Goal: Task Accomplishment & Management: Use online tool/utility

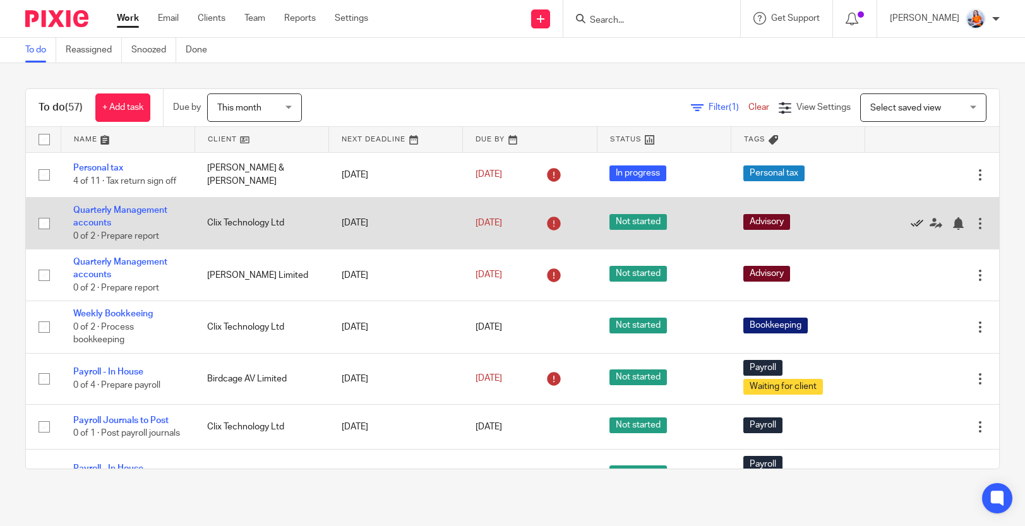
click at [910, 220] on icon at bounding box center [916, 223] width 13 height 13
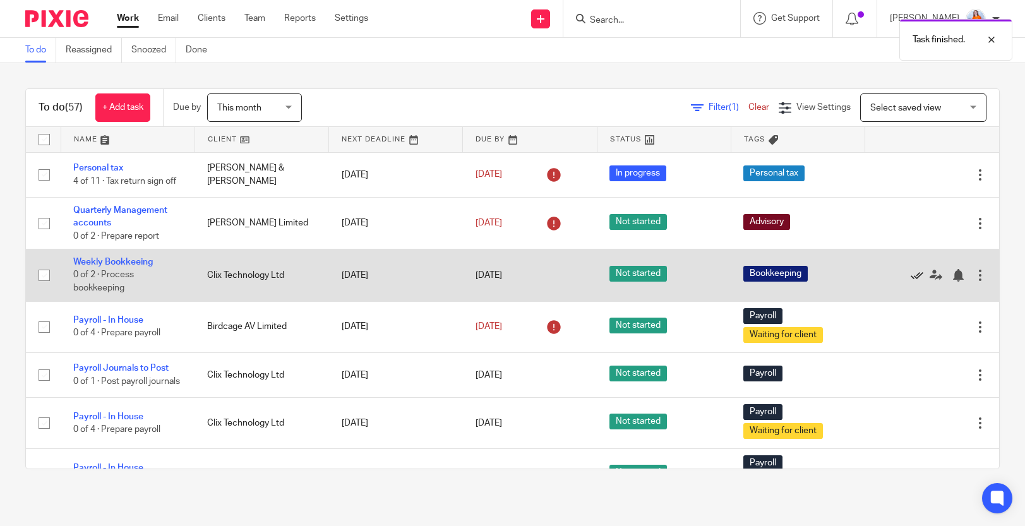
click at [910, 274] on icon at bounding box center [916, 275] width 13 height 13
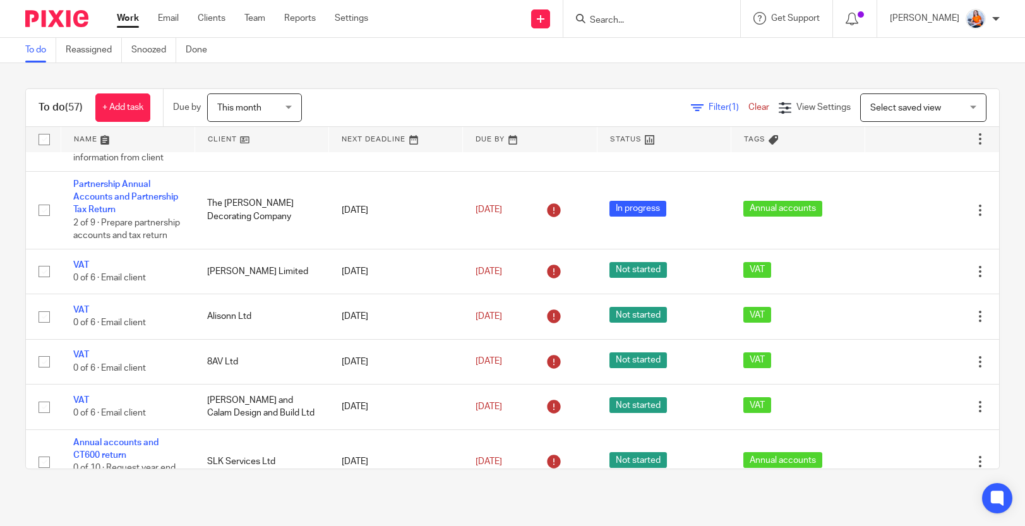
scroll to position [837, 0]
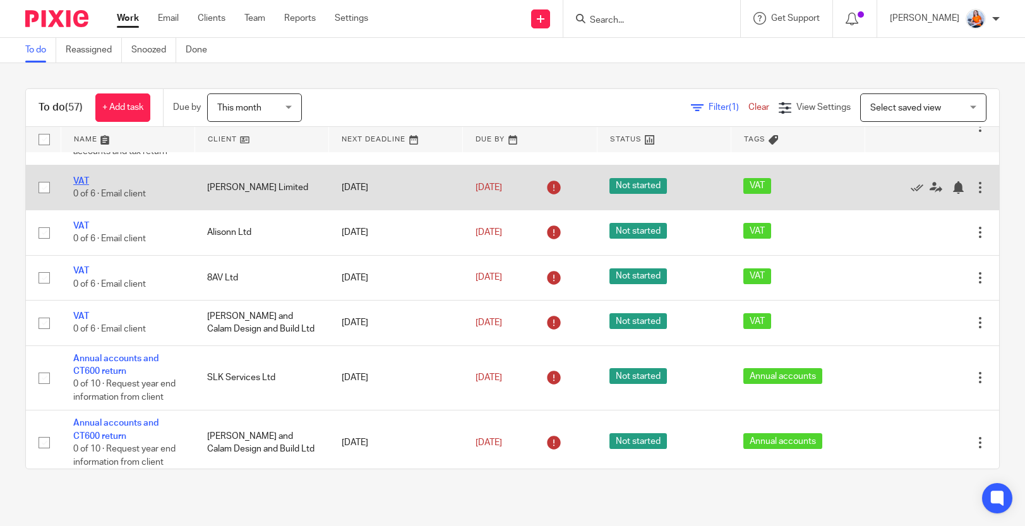
click at [79, 186] on link "VAT" at bounding box center [81, 181] width 16 height 9
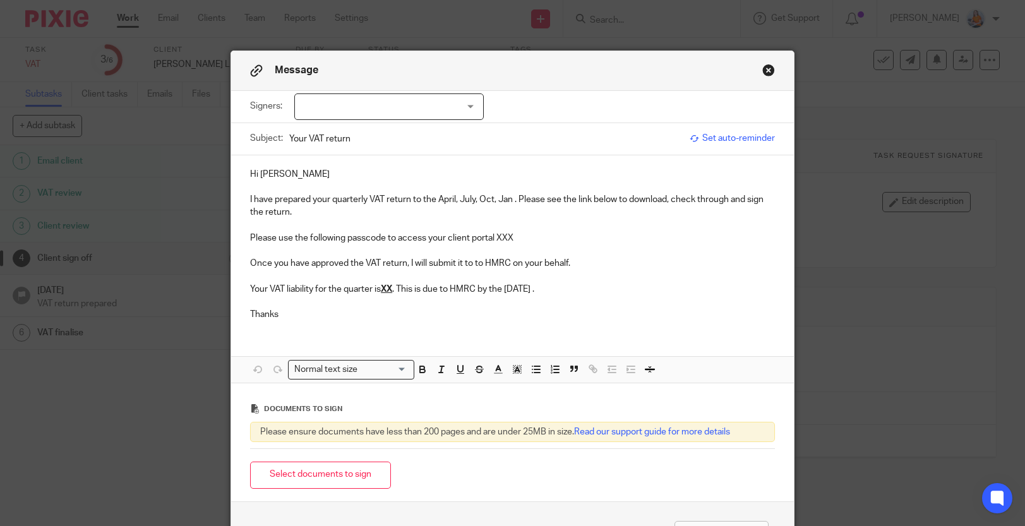
click at [340, 109] on div at bounding box center [388, 106] width 189 height 27
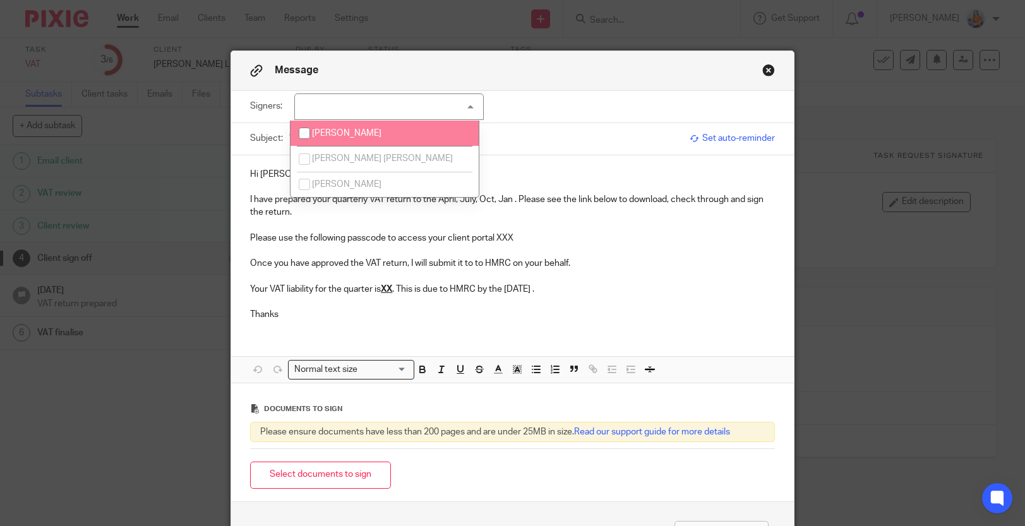
click at [341, 141] on li "Natalia Labudda" at bounding box center [384, 134] width 188 height 26
checkbox input "true"
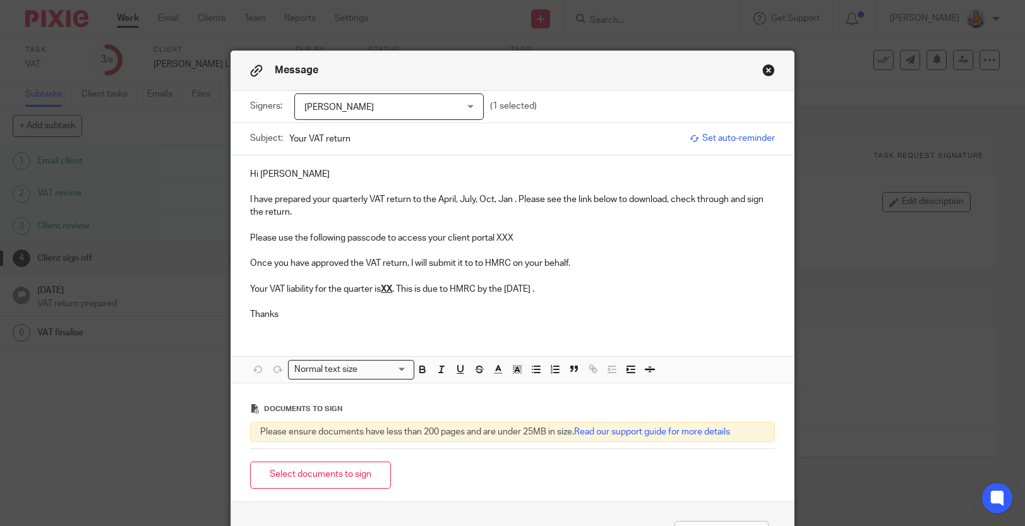
click at [390, 217] on p "I have prepared your quarterly VAT return to the April, July, Oct, Jan . Please…" at bounding box center [512, 206] width 525 height 26
drag, startPoint x: 368, startPoint y: 140, endPoint x: 236, endPoint y: 126, distance: 133.2
click at [236, 126] on div "Subject: Your VAT return Set auto-reminder" at bounding box center [512, 139] width 563 height 32
type input "Hirsen VAT Report to 31st Aug 25"
click at [513, 201] on p "I have prepared your quarterly VAT return to the April, July, Oct, Jan . Please…" at bounding box center [512, 206] width 525 height 26
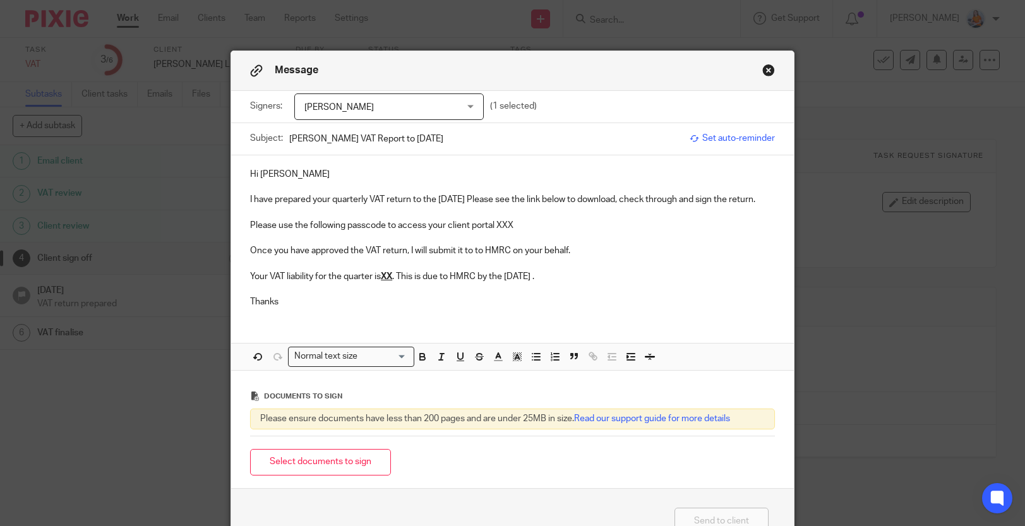
click at [612, 220] on p "Please use the following passcode to access your client portal XXX" at bounding box center [512, 225] width 525 height 13
click at [390, 279] on u "XX" at bounding box center [386, 276] width 11 height 9
click at [616, 281] on p "Your VAT liability for the quarter is £23,501.83 . This is due to HMRC by the 7…" at bounding box center [512, 276] width 525 height 13
click at [333, 468] on button "Select documents to sign" at bounding box center [320, 462] width 141 height 27
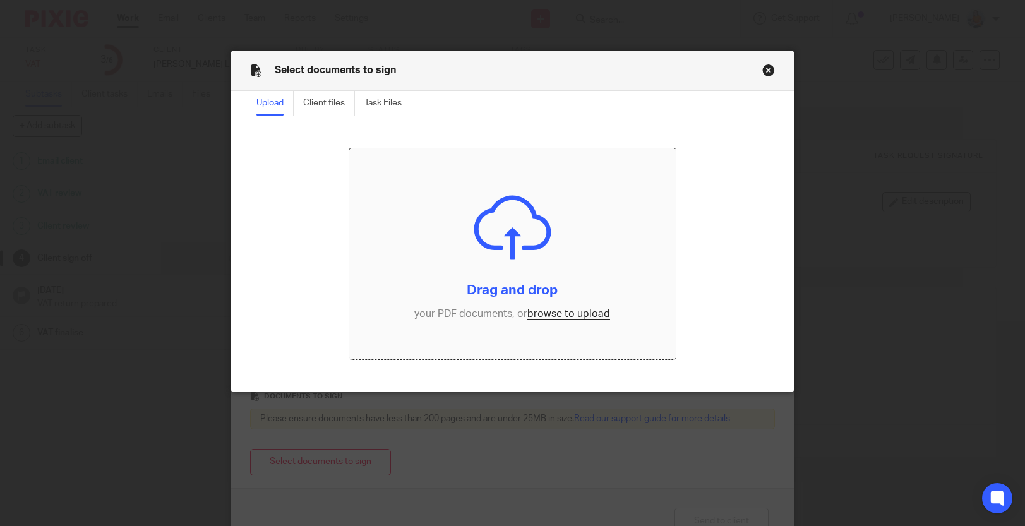
click at [554, 317] on input "file" at bounding box center [512, 253] width 327 height 211
click at [763, 68] on button "Close modal" at bounding box center [768, 70] width 13 height 13
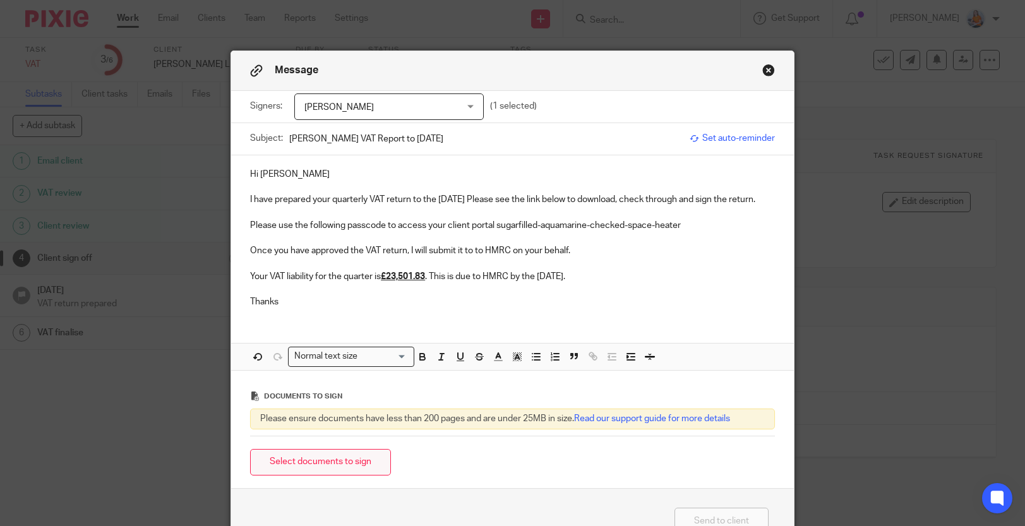
click at [327, 458] on button "Select documents to sign" at bounding box center [320, 462] width 141 height 27
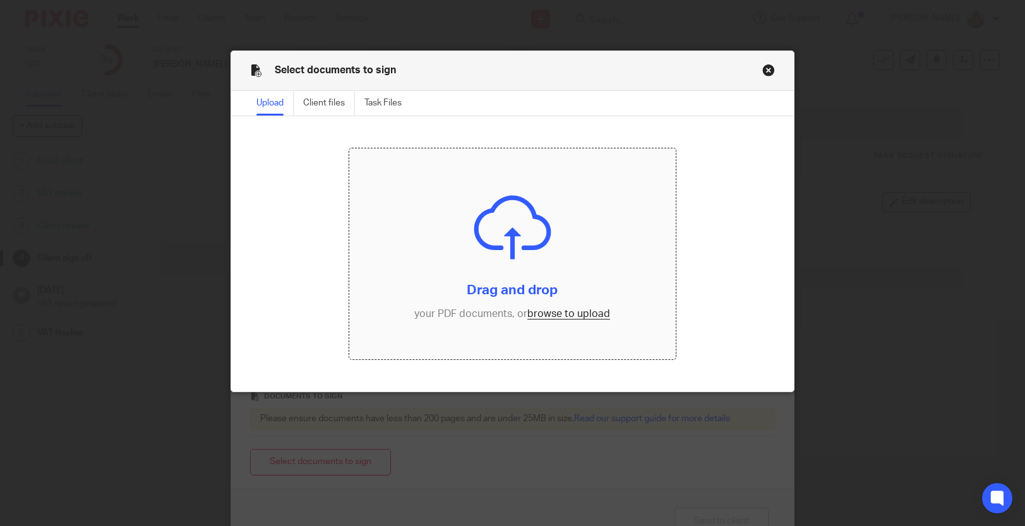
click at [554, 314] on input "file" at bounding box center [512, 253] width 327 height 211
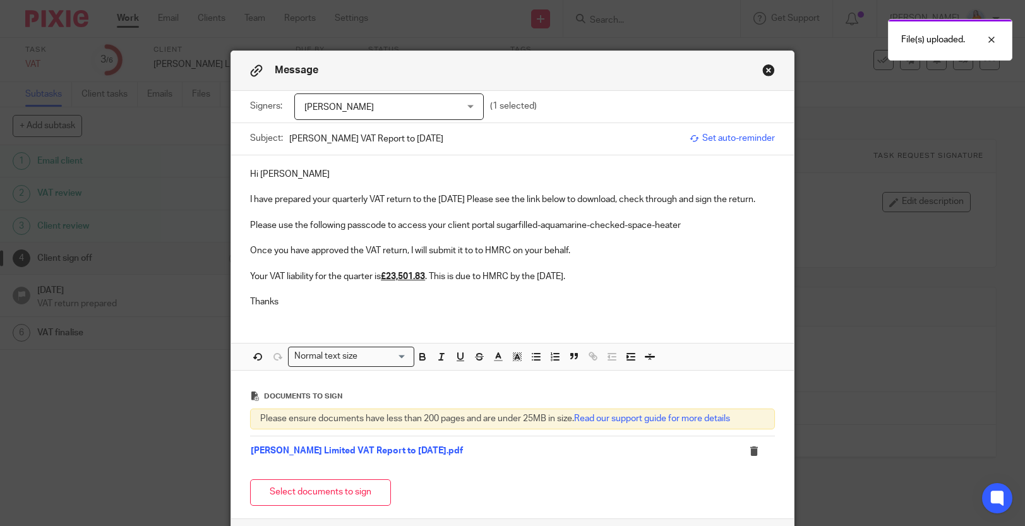
click at [720, 133] on span "Set auto-reminder" at bounding box center [731, 138] width 85 height 13
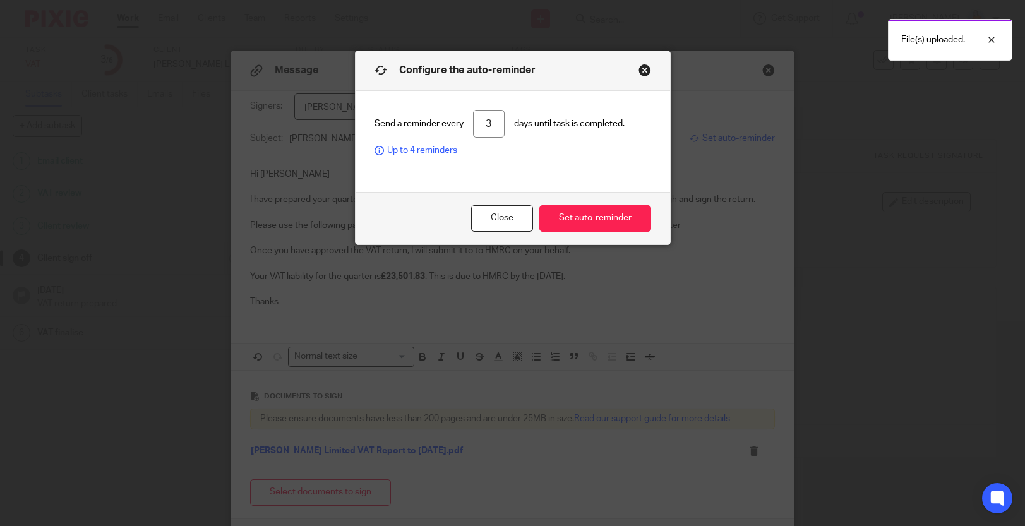
drag, startPoint x: 492, startPoint y: 127, endPoint x: 459, endPoint y: 127, distance: 32.8
click at [459, 127] on div "Send a reminder every 3 days until task is completed. Up to 4 reminders" at bounding box center [512, 133] width 277 height 47
type input "1"
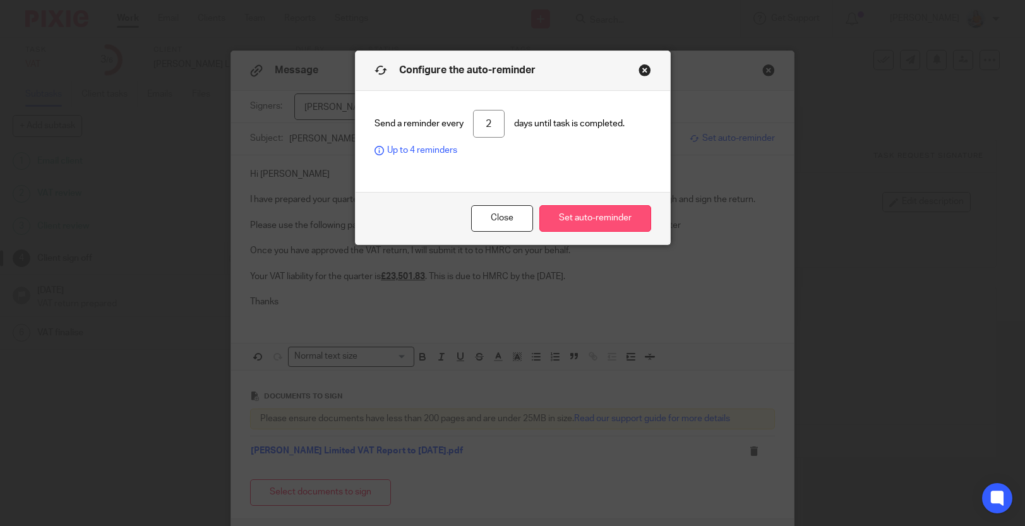
type input "2"
click at [587, 222] on button "Set auto-reminder" at bounding box center [595, 218] width 112 height 27
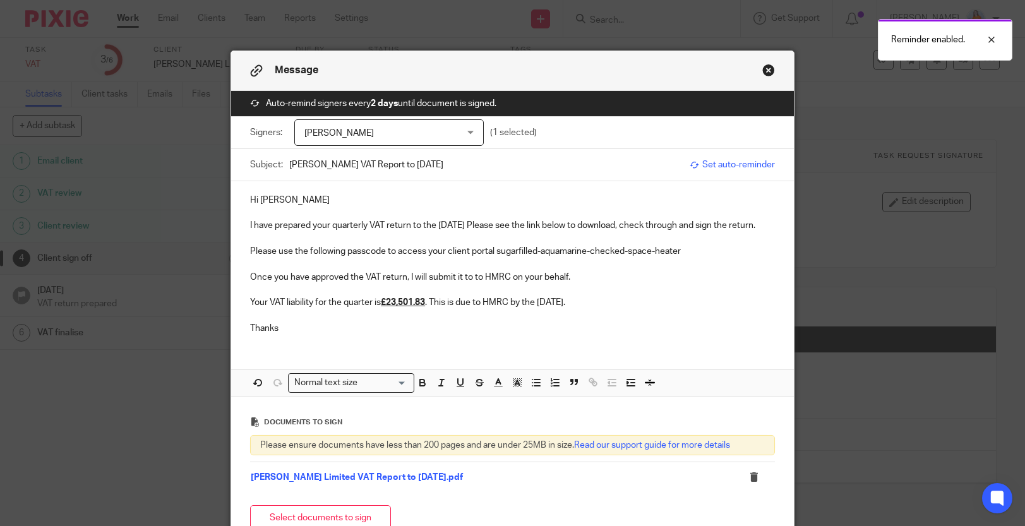
click at [329, 226] on p "I have prepared your quarterly VAT return to the 31st Aug. Please see the link …" at bounding box center [512, 225] width 525 height 13
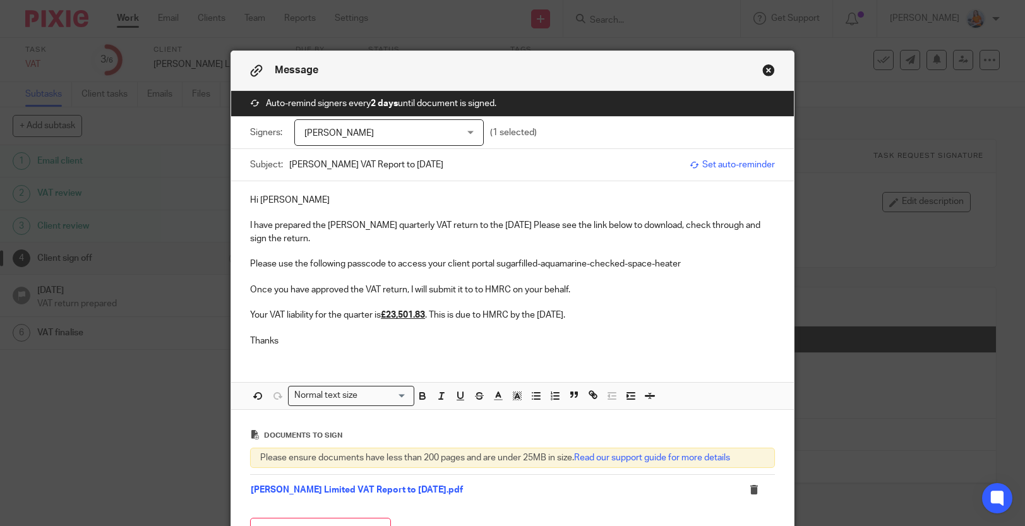
click at [555, 259] on p "Please use the following passcode to access your client portal sugarfilled-aqua…" at bounding box center [512, 264] width 525 height 13
click at [352, 225] on p "I have prepared the Hirsen quarterly VAT return to the 31st Aug. Please see the…" at bounding box center [512, 232] width 525 height 26
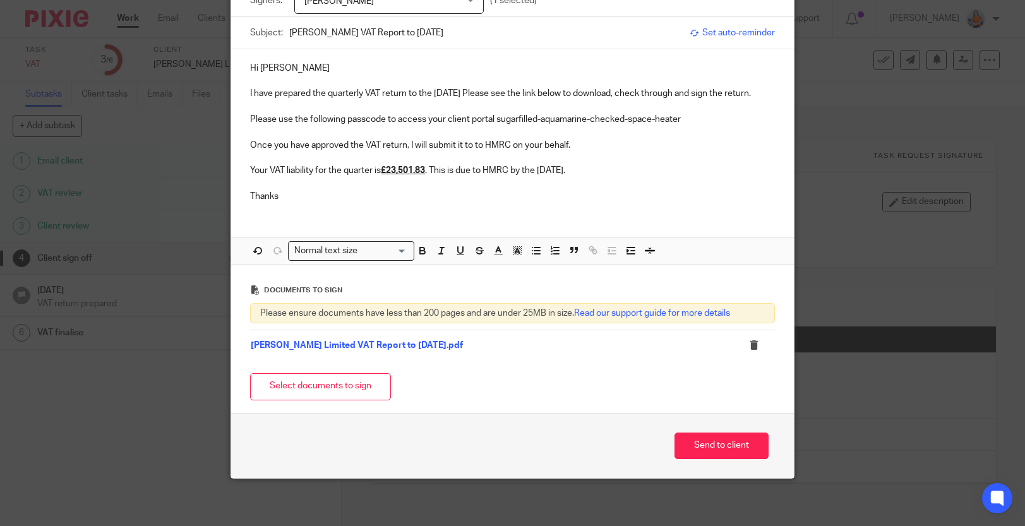
scroll to position [136, 0]
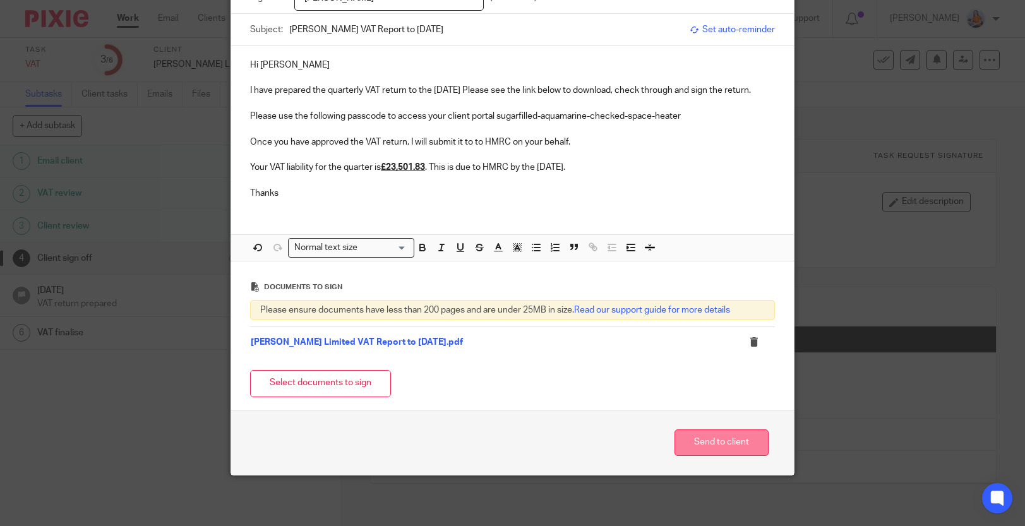
click at [689, 442] on button "Send to client" at bounding box center [721, 442] width 94 height 27
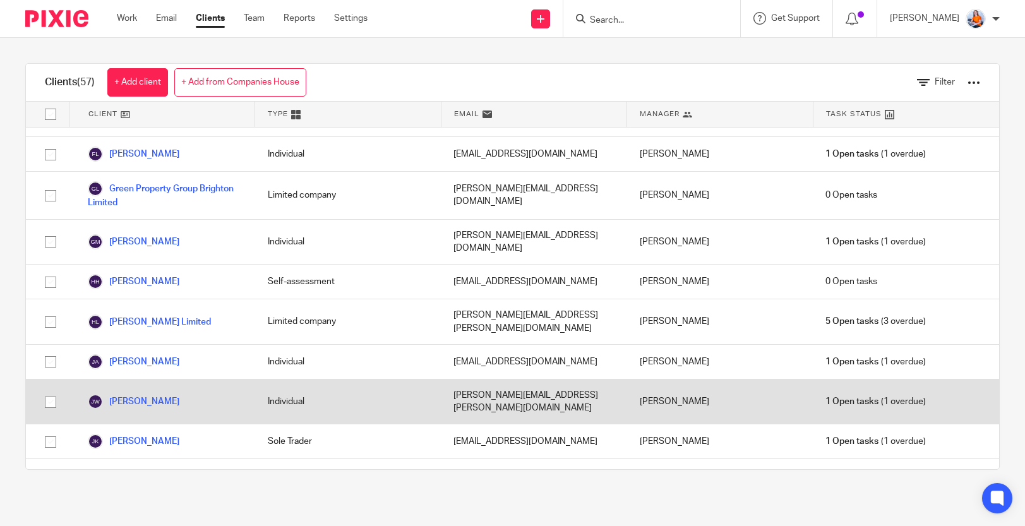
scroll to position [761, 0]
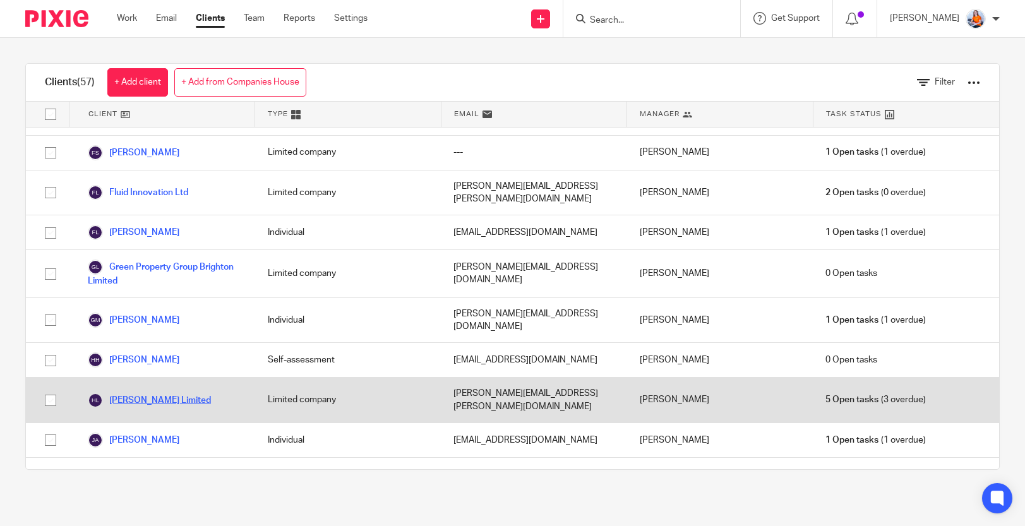
click at [140, 393] on link "[PERSON_NAME] Limited" at bounding box center [149, 400] width 123 height 15
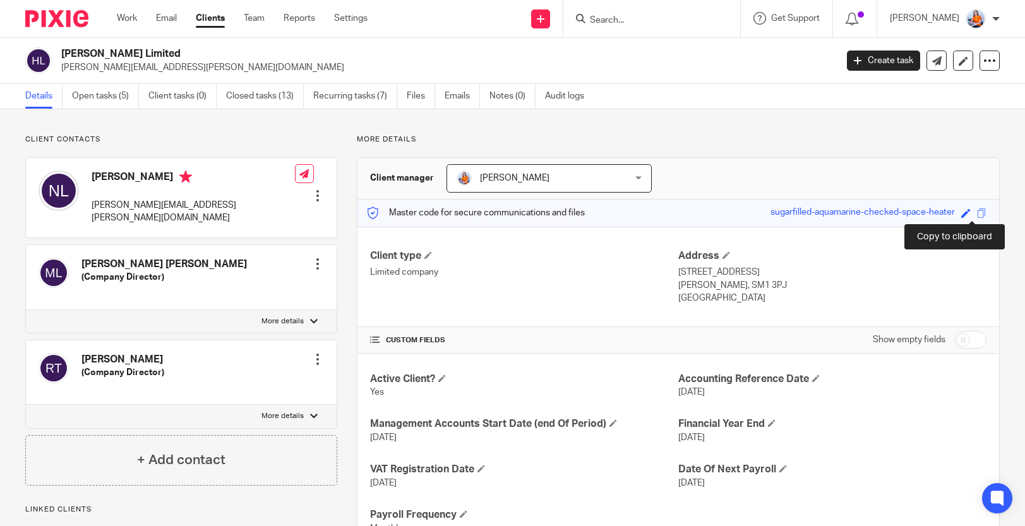
click at [977, 212] on span at bounding box center [981, 212] width 9 height 9
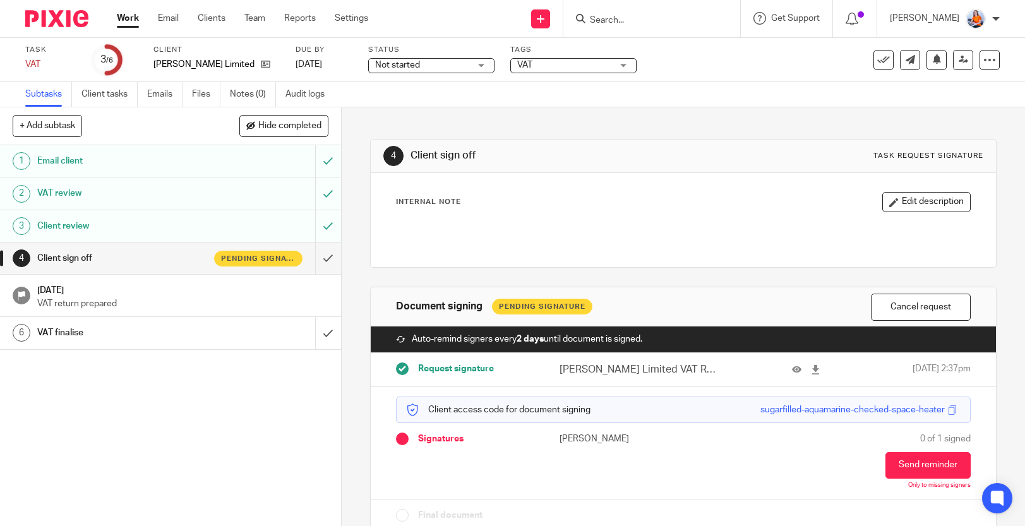
click at [128, 23] on link "Work" at bounding box center [128, 18] width 22 height 13
